Goal: Information Seeking & Learning: Find specific fact

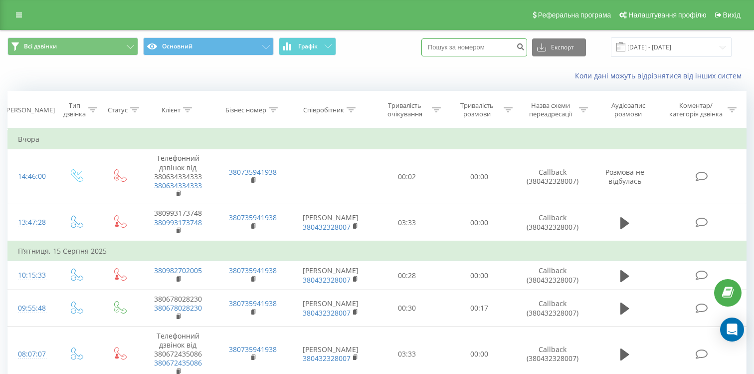
click at [491, 43] on input at bounding box center [474, 47] width 106 height 18
paste input "380973263420"
type input "380973263420"
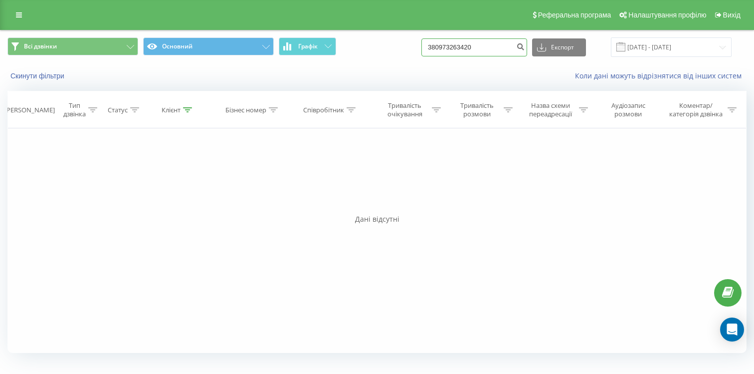
click at [508, 40] on input "380973263420" at bounding box center [474, 47] width 106 height 18
click at [504, 50] on input "380973263420" at bounding box center [474, 47] width 106 height 18
click at [54, 78] on button "Скинути фільтри" at bounding box center [38, 75] width 62 height 9
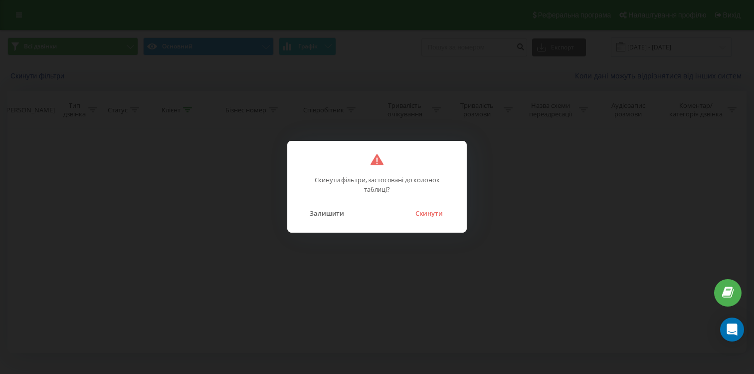
click at [443, 222] on div "Скинути фільтри, застосовані до колонок таблиці? Залишити Скинути" at bounding box center [377, 187] width 180 height 92
click at [436, 215] on button "Скинути" at bounding box center [428, 212] width 37 height 13
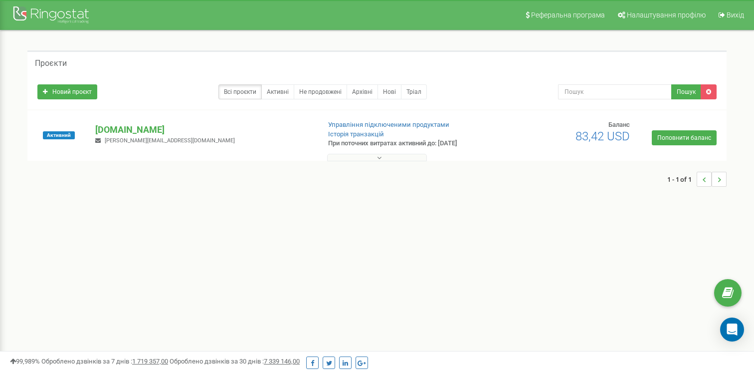
click at [388, 158] on button at bounding box center [377, 157] width 100 height 7
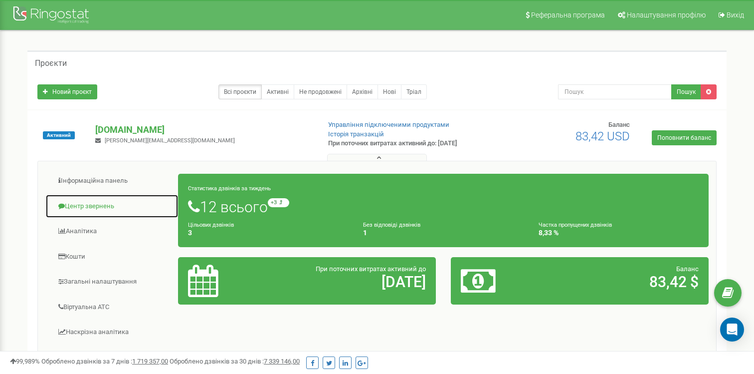
click at [92, 204] on link "Центр звернень" at bounding box center [111, 206] width 133 height 24
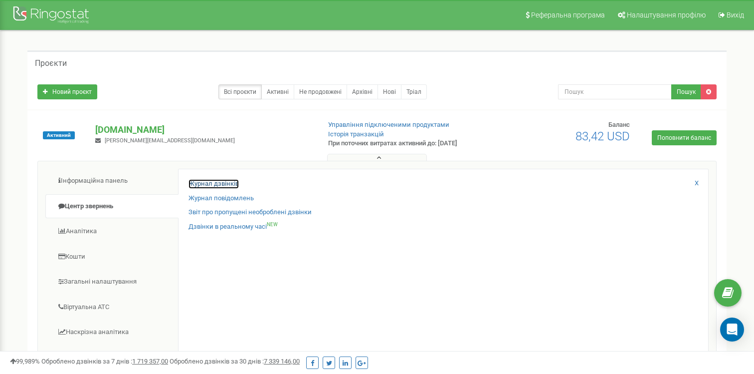
click at [223, 184] on link "Журнал дзвінків" at bounding box center [214, 183] width 50 height 9
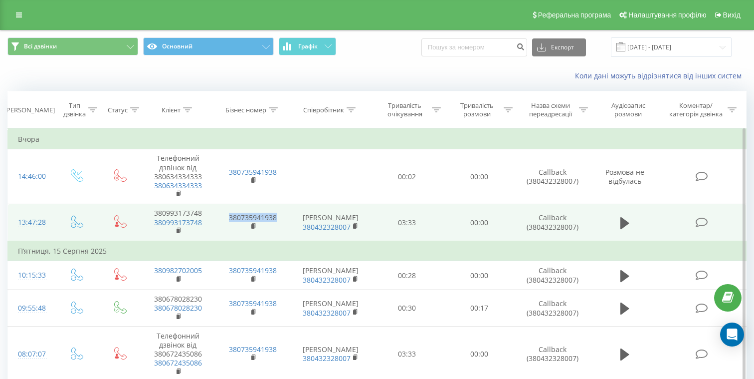
drag, startPoint x: 280, startPoint y: 219, endPoint x: 227, endPoint y: 221, distance: 52.4
click at [227, 221] on td "380735941938" at bounding box center [252, 222] width 75 height 37
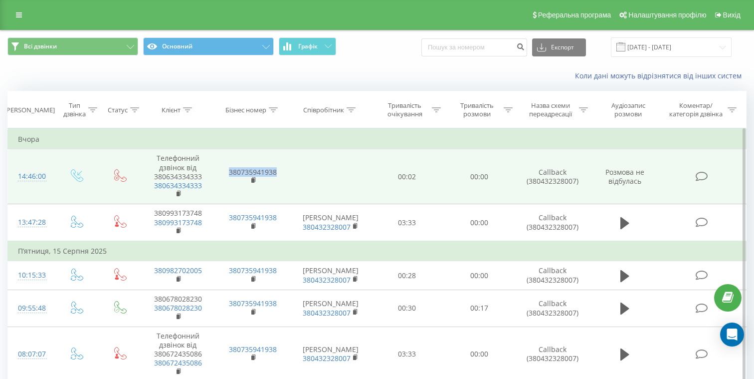
drag, startPoint x: 282, startPoint y: 171, endPoint x: 218, endPoint y: 171, distance: 63.3
click at [218, 171] on td "380735941938" at bounding box center [252, 176] width 75 height 55
click at [281, 186] on td "380735941938" at bounding box center [252, 176] width 75 height 55
drag, startPoint x: 285, startPoint y: 170, endPoint x: 227, endPoint y: 170, distance: 57.4
click at [227, 170] on td "380735941938" at bounding box center [252, 176] width 75 height 55
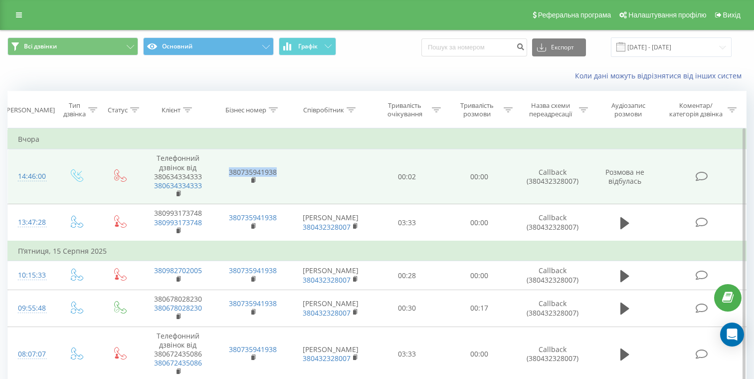
copy link "380735941938"
